Goal: Navigation & Orientation: Find specific page/section

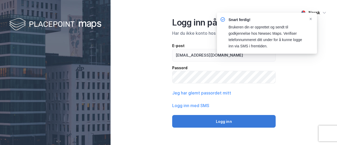
click at [226, 123] on button "Logg inn" at bounding box center [224, 121] width 104 height 13
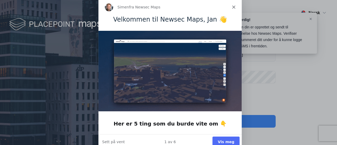
click at [223, 140] on button "Vis meg" at bounding box center [225, 142] width 27 height 11
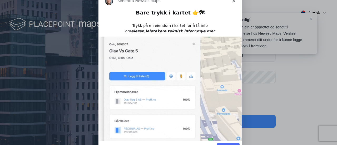
click at [167, 88] on img "Intercom messenger" at bounding box center [169, 89] width 143 height 107
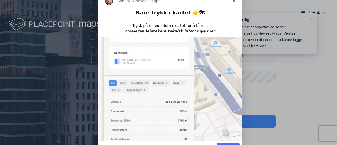
scroll to position [5, 0]
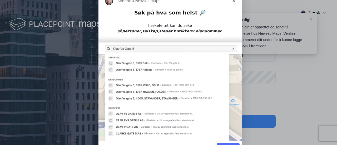
scroll to position [14, 0]
